Goal: Task Accomplishment & Management: Use online tool/utility

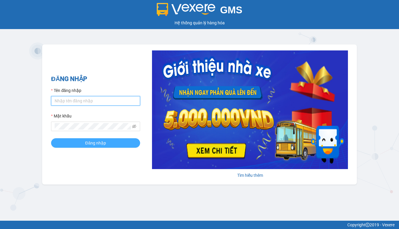
type input "[PERSON_NAME].duyquy"
click at [93, 145] on span "Đăng nhập" at bounding box center [95, 143] width 21 height 7
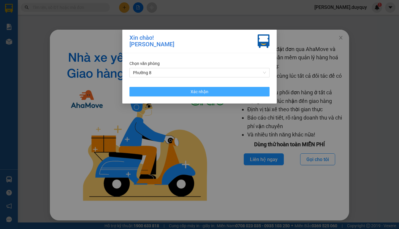
click at [203, 93] on span "Xác nhận" at bounding box center [200, 92] width 18 height 7
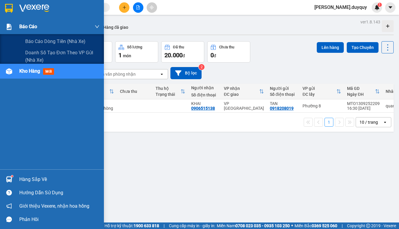
click at [21, 25] on span "Báo cáo" at bounding box center [28, 26] width 18 height 7
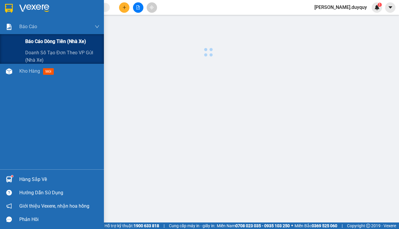
click at [29, 37] on div "Báo cáo dòng tiền (nhà xe)" at bounding box center [62, 41] width 74 height 15
